Goal: Use online tool/utility: Utilize a website feature to perform a specific function

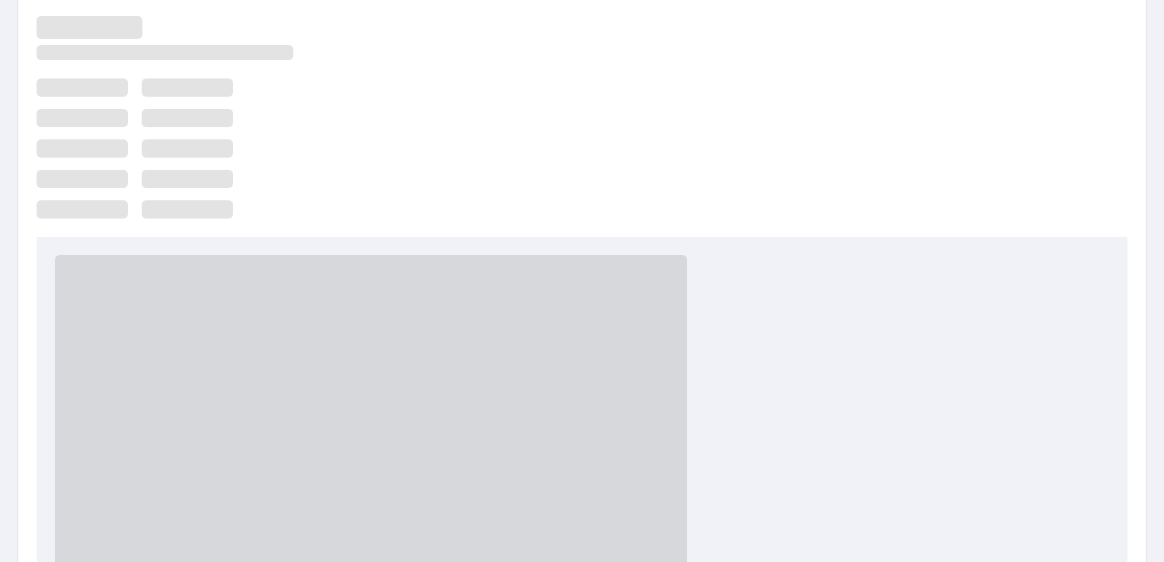
scroll to position [76, 0]
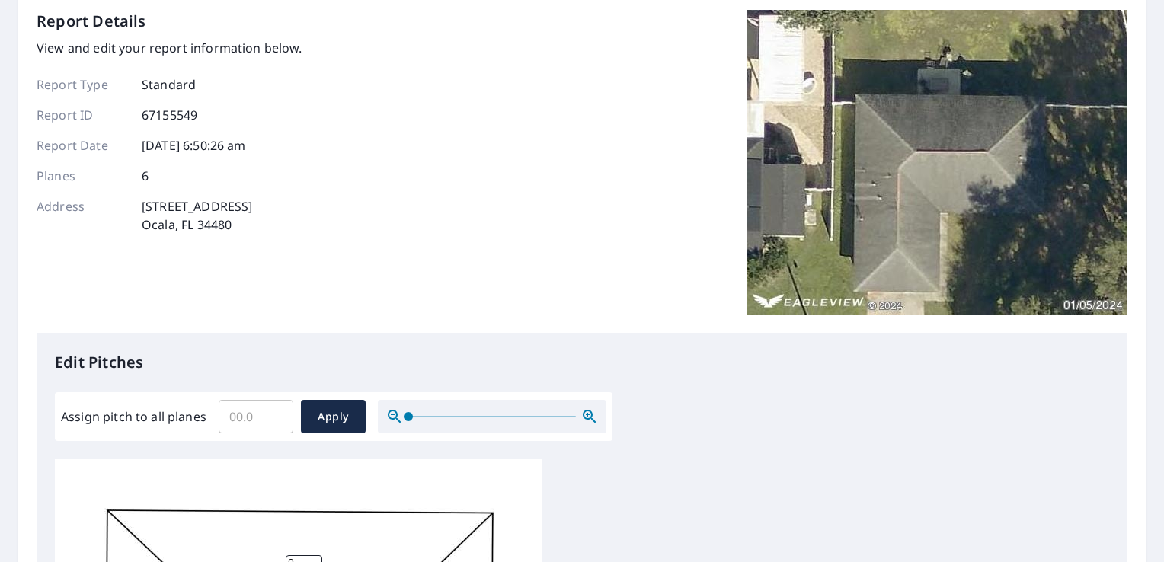
click at [262, 417] on input "Assign pitch to all planes" at bounding box center [256, 416] width 75 height 43
type input "5"
click at [344, 418] on span "Apply" at bounding box center [333, 417] width 40 height 19
type input "5"
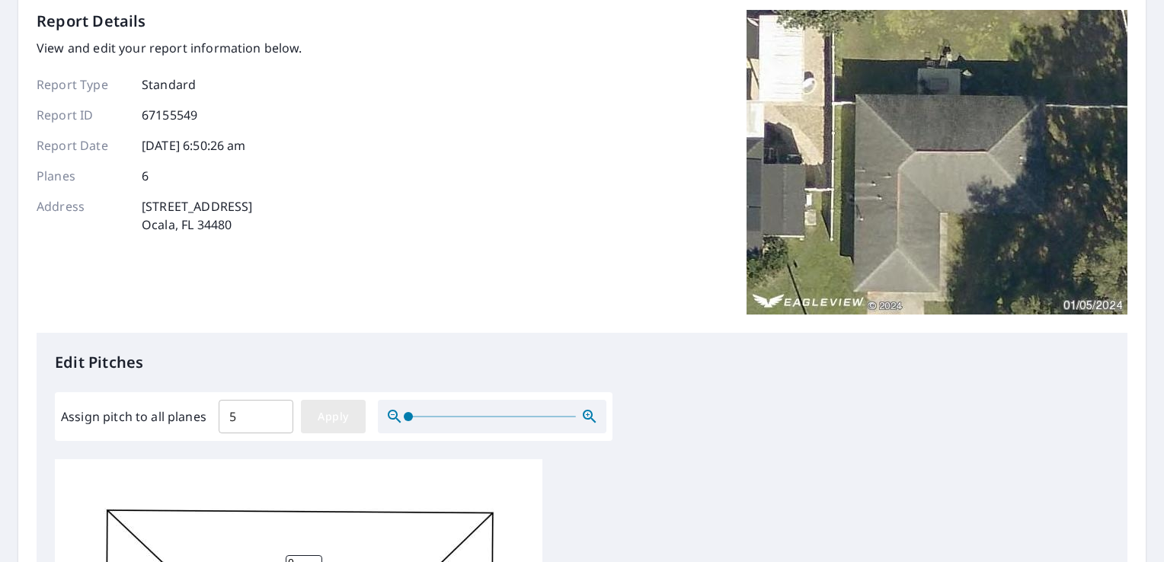
type input "5"
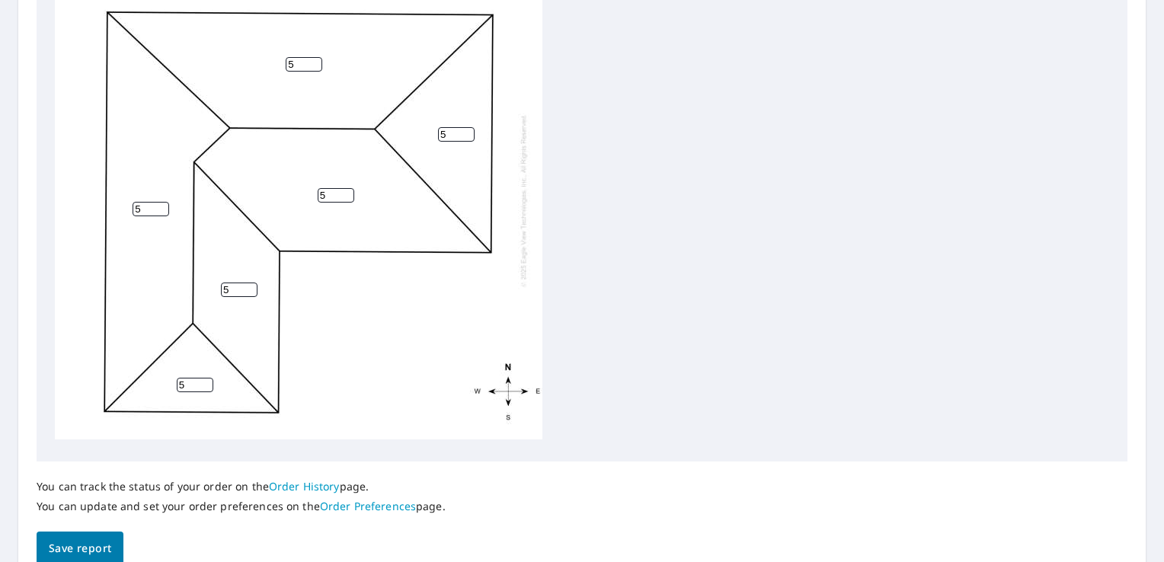
scroll to position [609, 0]
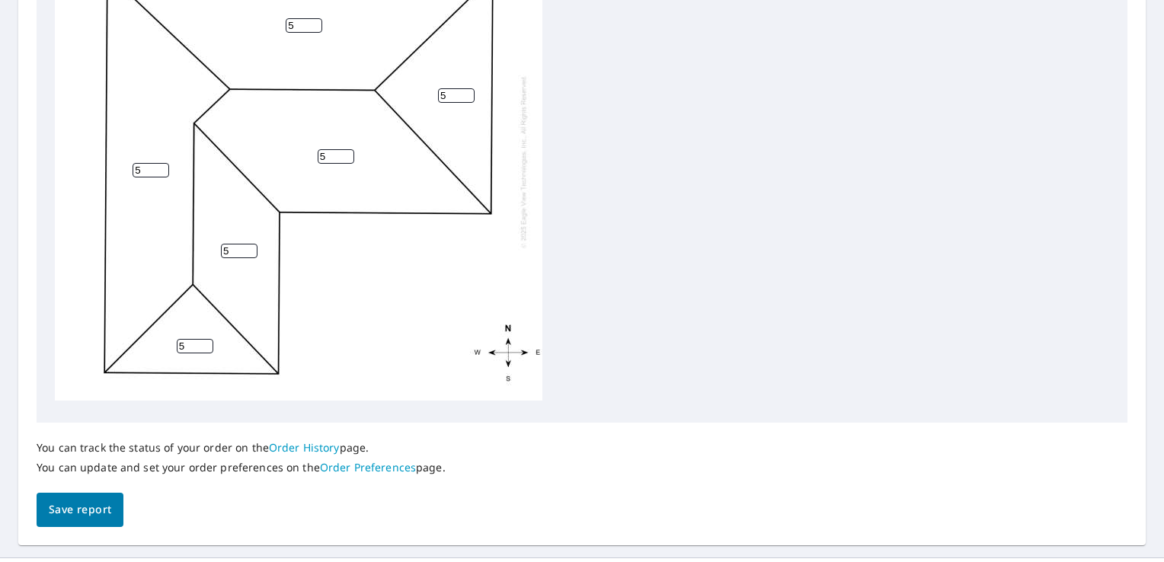
click at [80, 513] on span "Save report" at bounding box center [80, 510] width 62 height 19
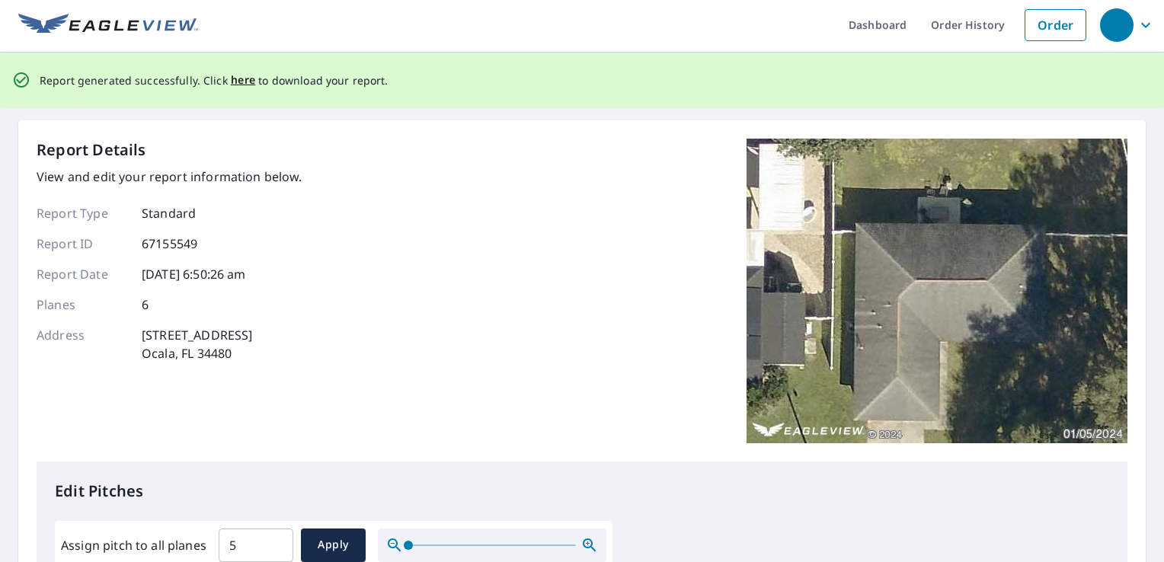
scroll to position [0, 0]
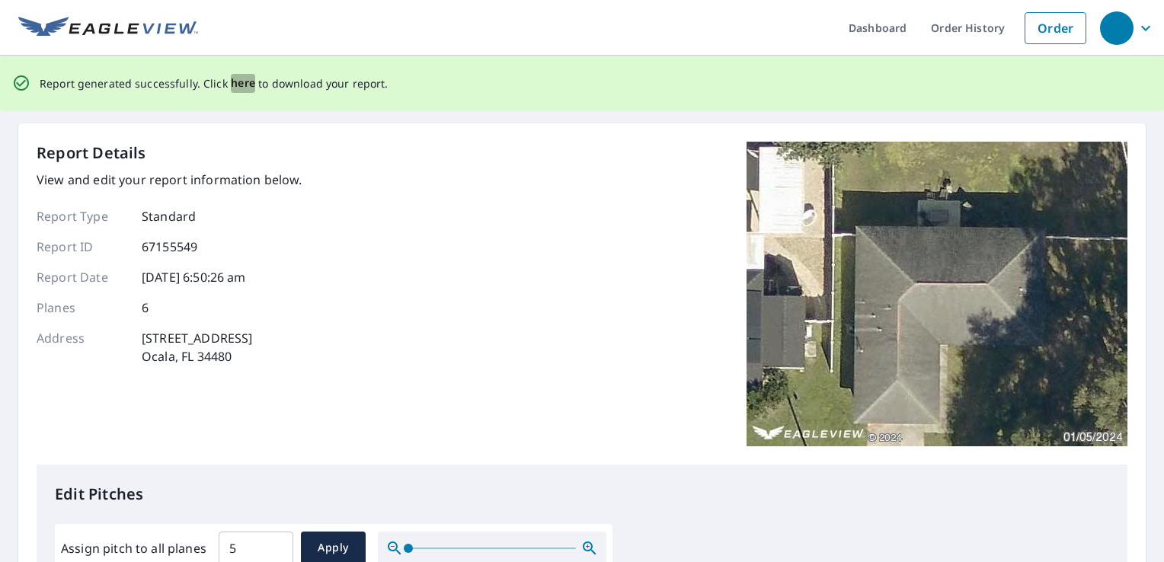
click at [238, 85] on span "here" at bounding box center [243, 83] width 25 height 19
